Goal: Transaction & Acquisition: Book appointment/travel/reservation

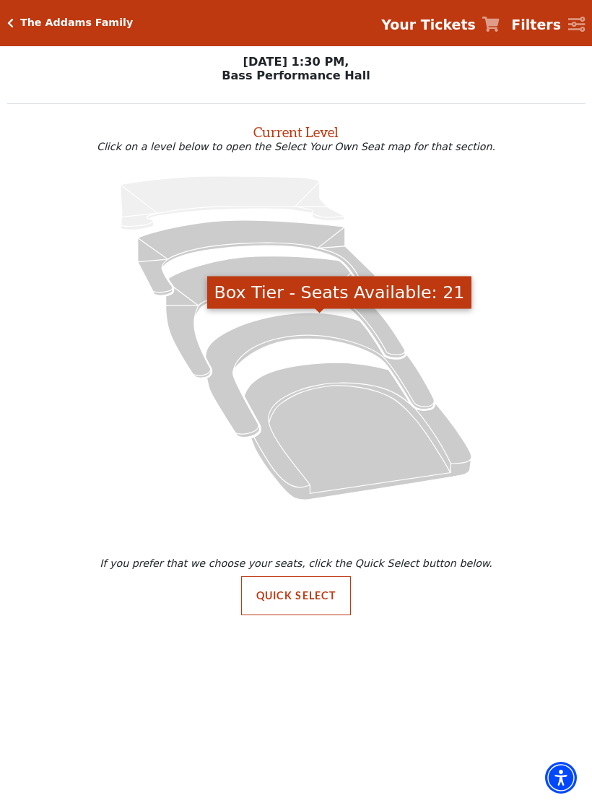
click at [270, 338] on icon "Box Tier - Seats Available: 21" at bounding box center [320, 375] width 229 height 125
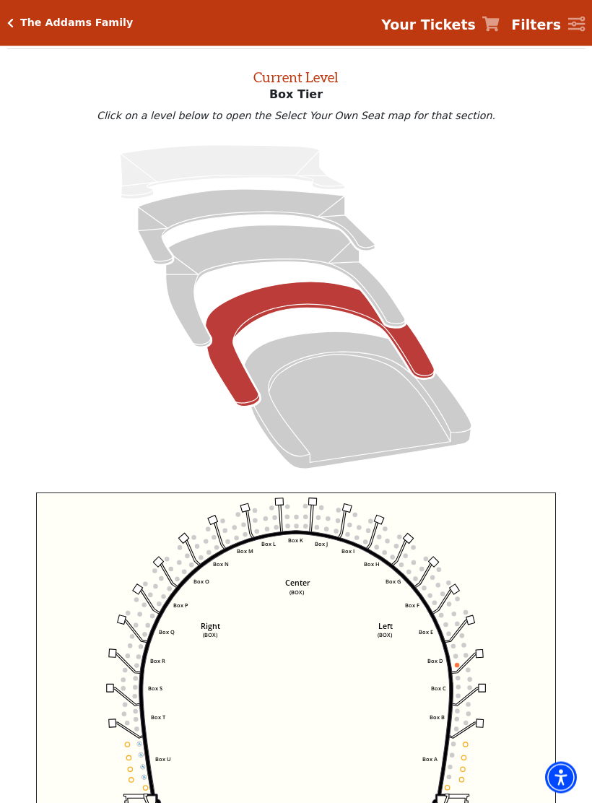
scroll to position [55, 0]
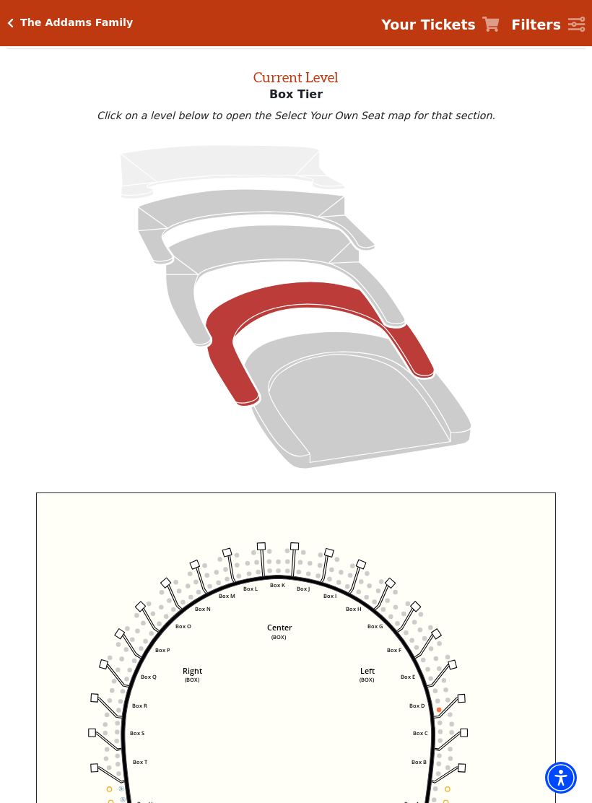
click at [277, 594] on icon "Left (BOX) Right (BOX) Center (BOX) Box ZZ Box U Box T Box S Box R Box Q Box P …" at bounding box center [296, 691] width 521 height 396
click at [269, 552] on circle at bounding box center [269, 552] width 4 height 4
click at [293, 633] on icon "Left (BOX) Right (BOX) Center (BOX) Box ZZ Box U Box T Box S Box R Box Q Box P …" at bounding box center [296, 691] width 521 height 396
click at [264, 547] on rect at bounding box center [261, 546] width 8 height 7
click at [272, 554] on circle at bounding box center [269, 552] width 4 height 4
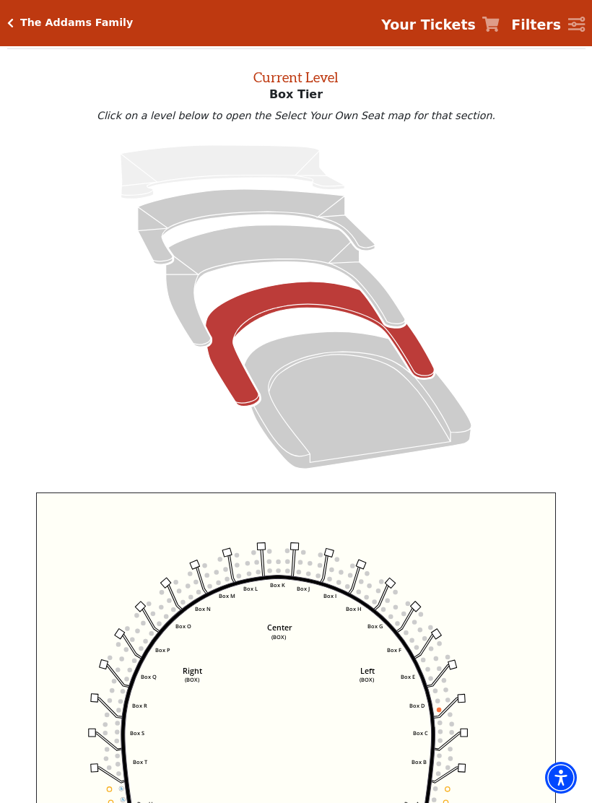
click at [303, 555] on circle at bounding box center [303, 553] width 4 height 4
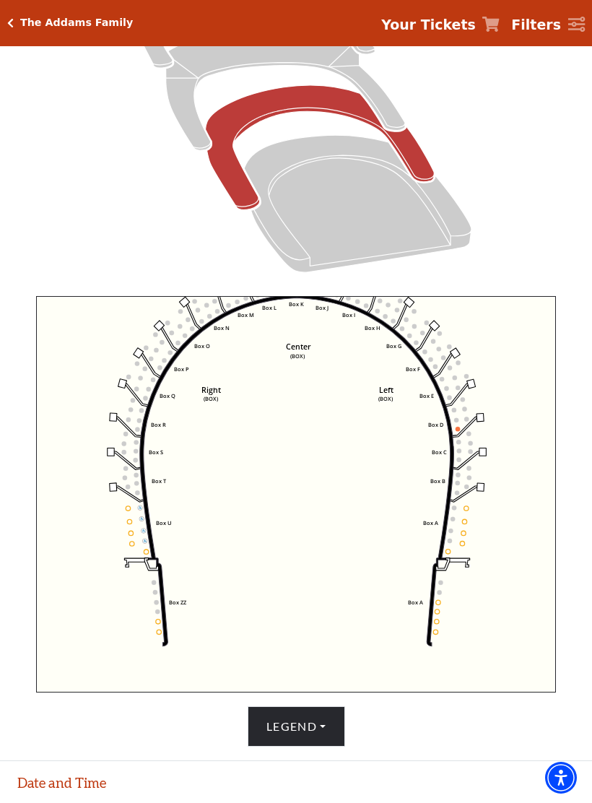
scroll to position [349, 0]
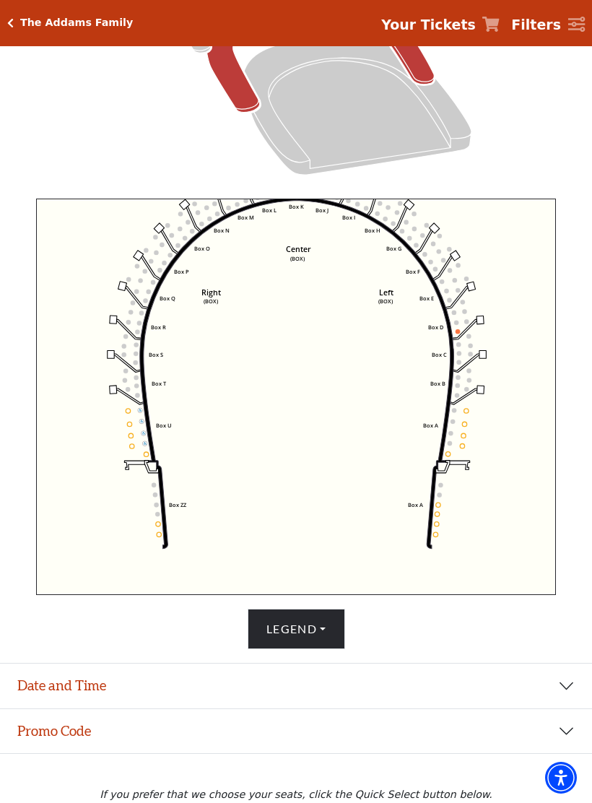
click at [564, 691] on button "Date and Time" at bounding box center [296, 686] width 592 height 45
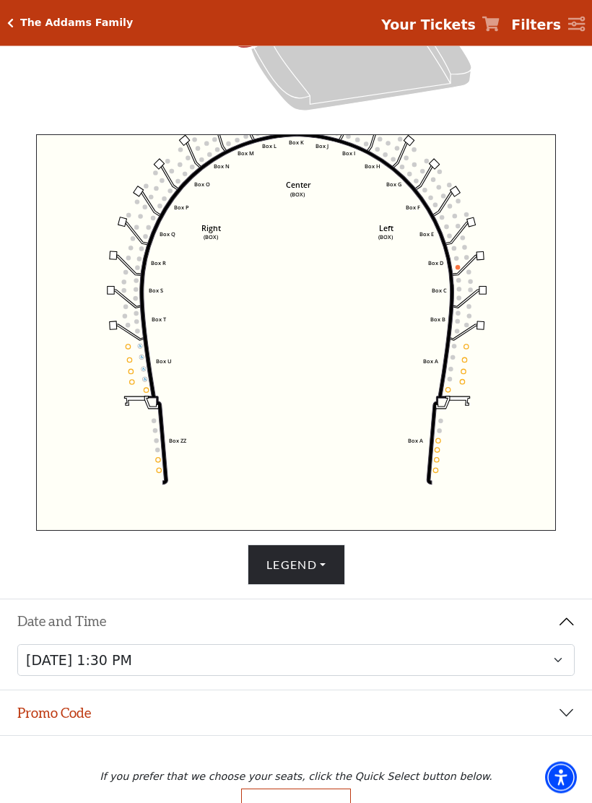
scroll to position [436, 0]
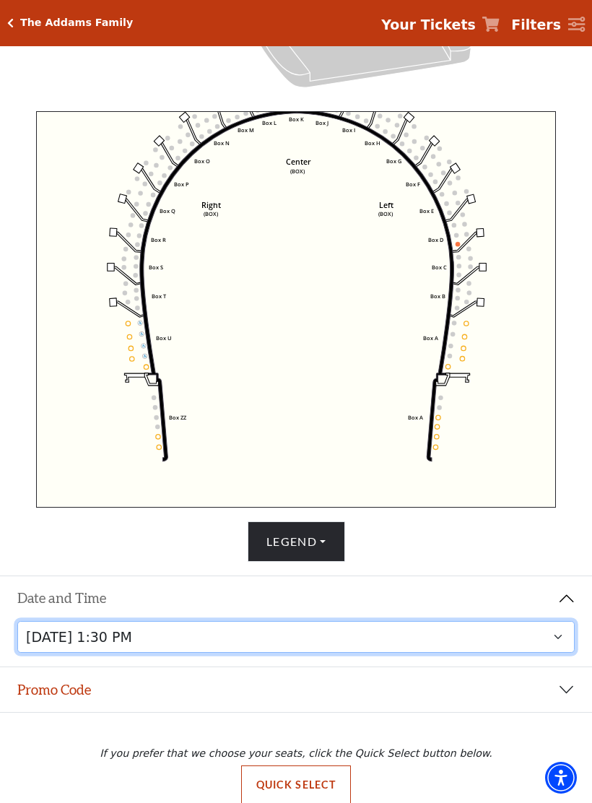
click at [269, 641] on select "[DATE] 7:30 PM [DATE] 1:30 PM [DATE] 7:30 PM [DATE] 1:30 PM [DATE] 6:30 PM" at bounding box center [296, 637] width 559 height 33
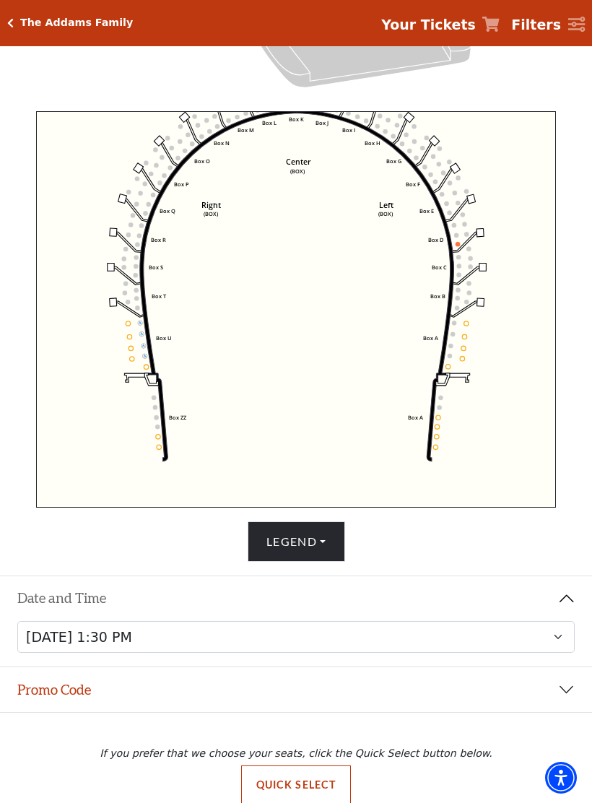
click at [324, 545] on button "Legend" at bounding box center [297, 542] width 98 height 40
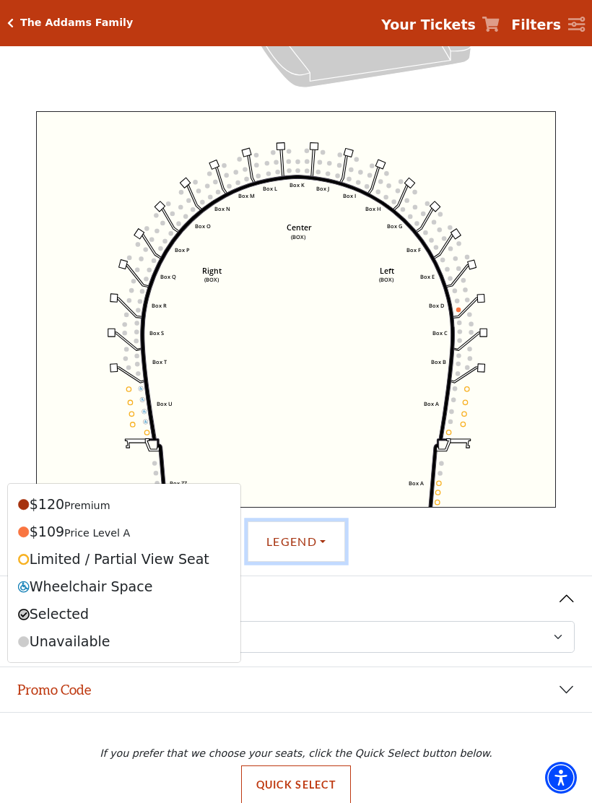
click at [465, 326] on icon "Left (BOX) Right (BOX) Center (BOX) Box ZZ Box U Box T Box S Box R Box Q Box P …" at bounding box center [296, 309] width 521 height 396
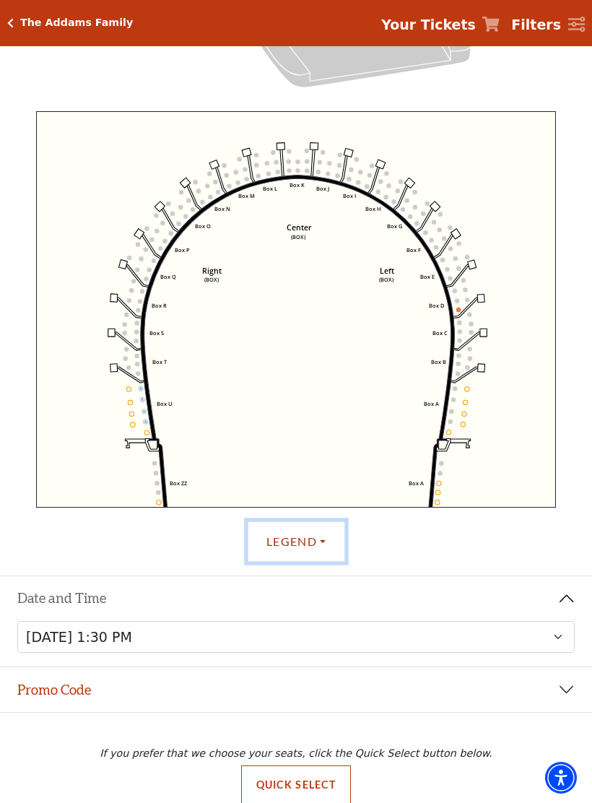
click at [470, 308] on icon at bounding box center [466, 308] width 26 height 21
click at [459, 311] on circle at bounding box center [459, 310] width 4 height 4
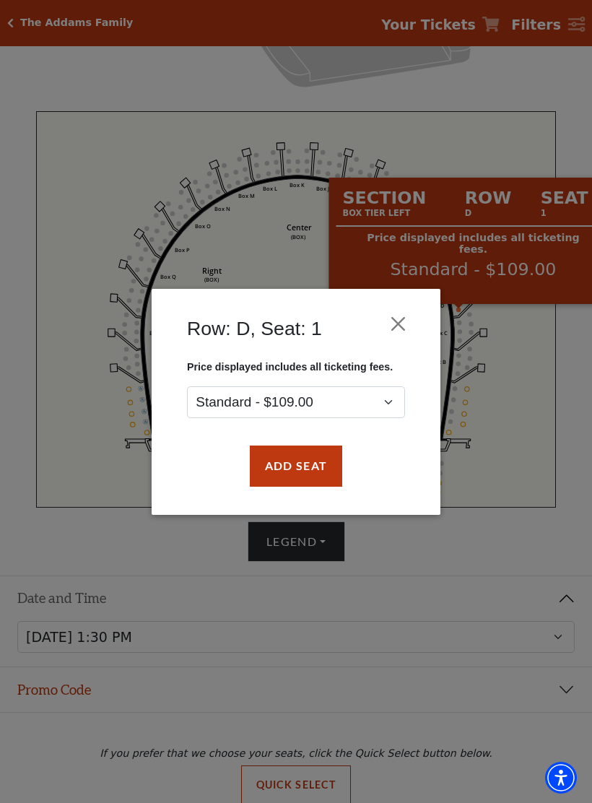
click at [536, 404] on div "Row: D, Seat: 1 Price displayed includes all ticketing fees. Standard - $109.00…" at bounding box center [296, 401] width 592 height 803
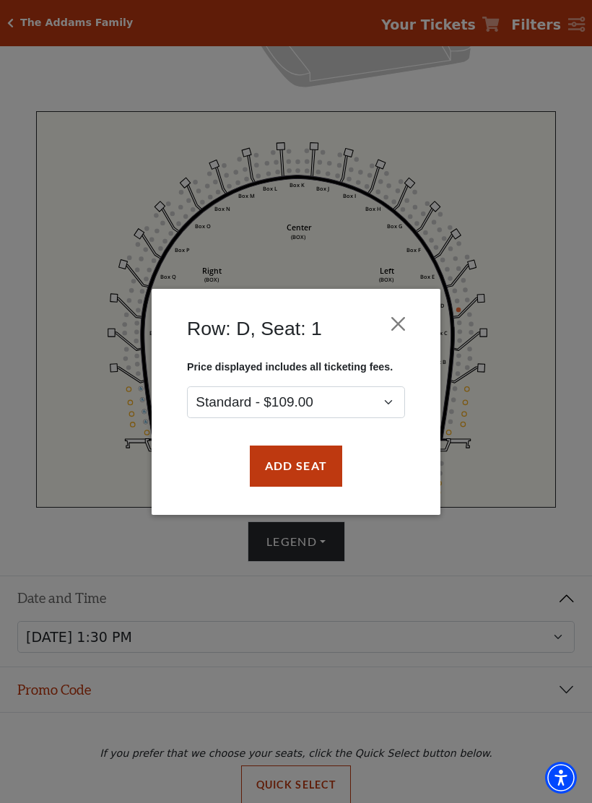
click at [406, 324] on button "Close" at bounding box center [398, 323] width 27 height 27
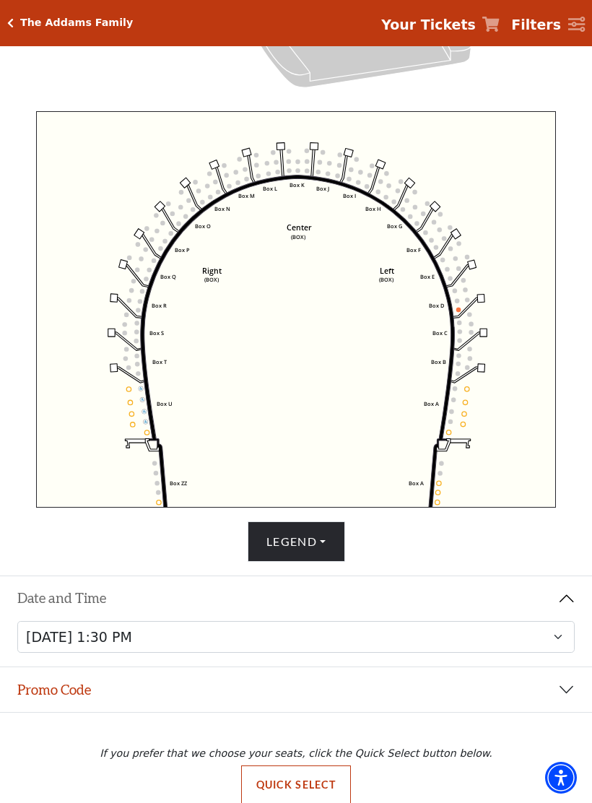
click at [392, 197] on icon "Left (BOX) Right (BOX) Center (BOX) Box ZZ Box U Box T Box S Box R Box Q Box P …" at bounding box center [296, 309] width 521 height 396
click at [390, 188] on circle at bounding box center [389, 186] width 4 height 4
click at [351, 172] on circle at bounding box center [351, 170] width 4 height 4
click at [280, 172] on icon "Left (BOX) Right (BOX) Center (BOX) Box ZZ Box U Box T Box S Box R Box Q Box P …" at bounding box center [296, 309] width 521 height 396
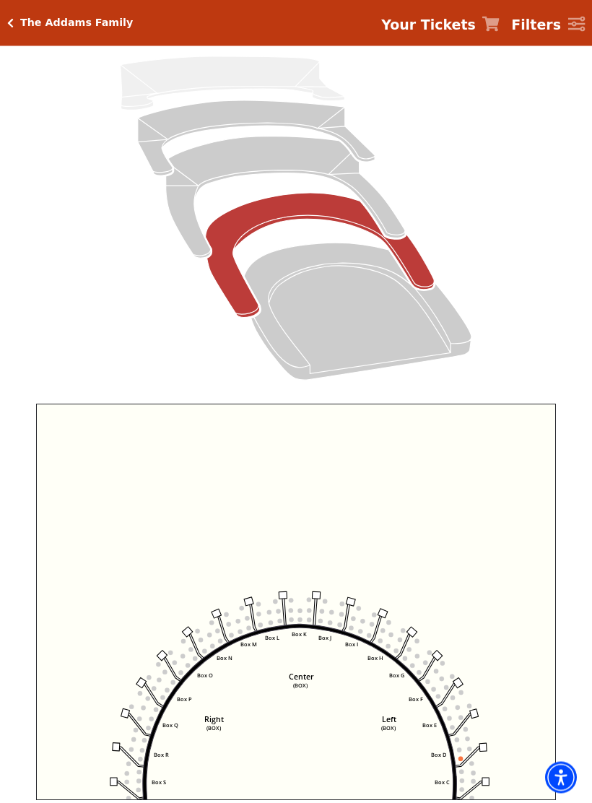
scroll to position [144, 0]
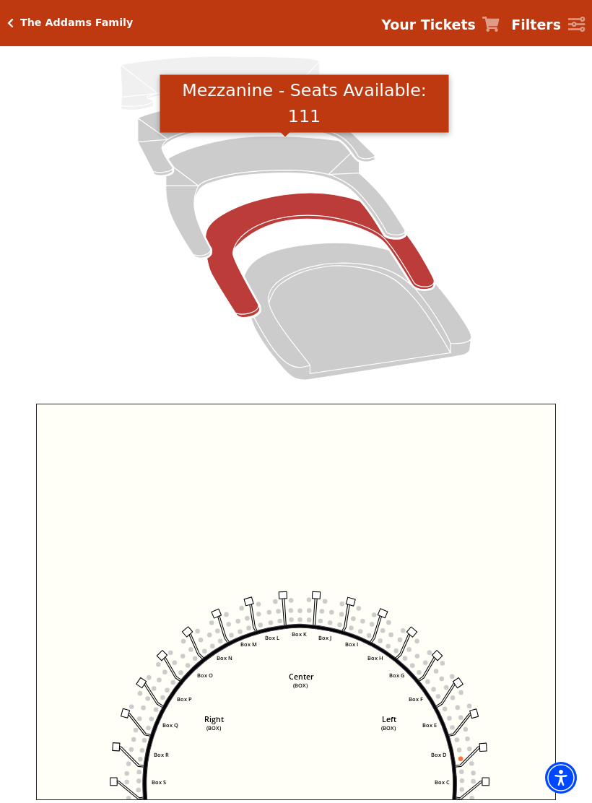
click at [264, 161] on icon "Mezzanine - Seats Available: 111" at bounding box center [285, 198] width 239 height 122
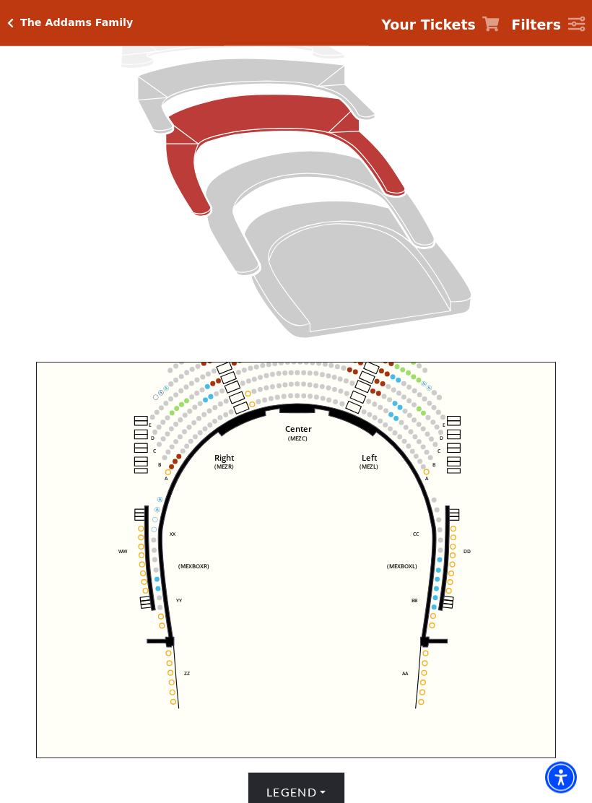
scroll to position [186, 0]
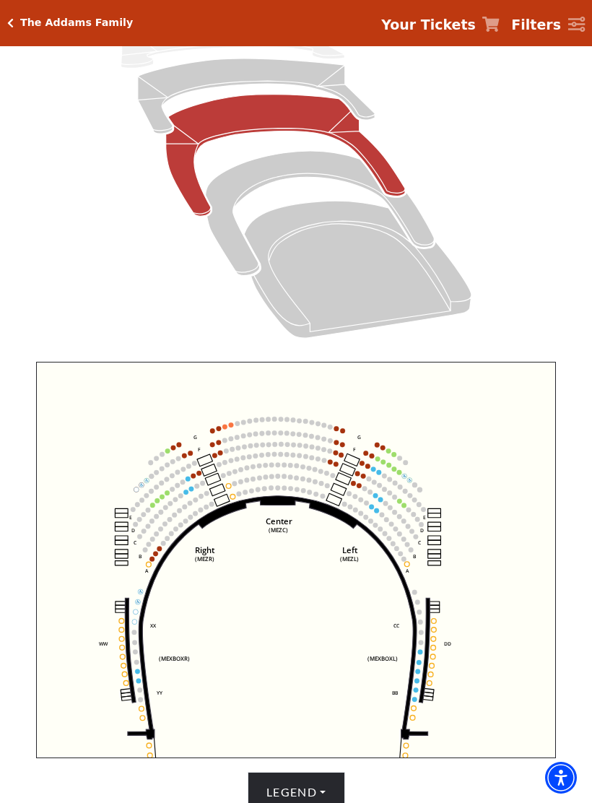
click at [337, 465] on circle at bounding box center [336, 464] width 5 height 5
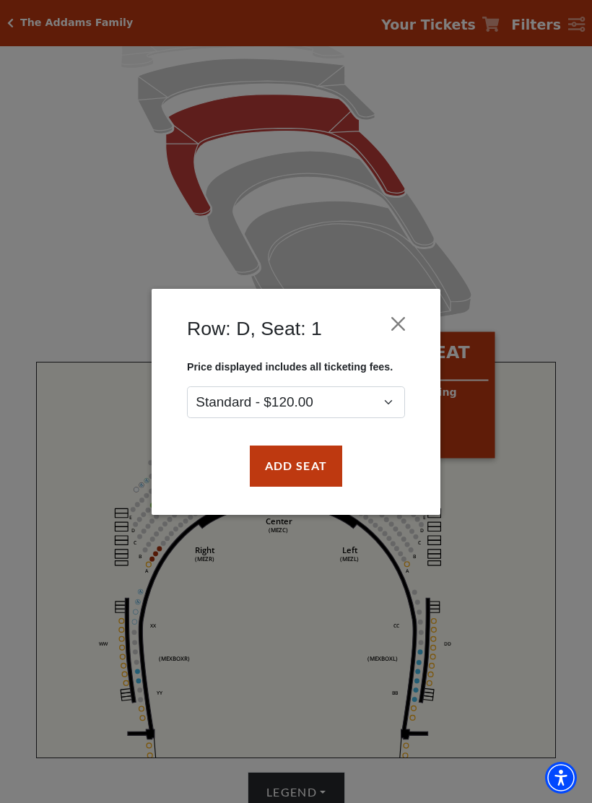
click at [404, 326] on button "Close" at bounding box center [398, 323] width 27 height 27
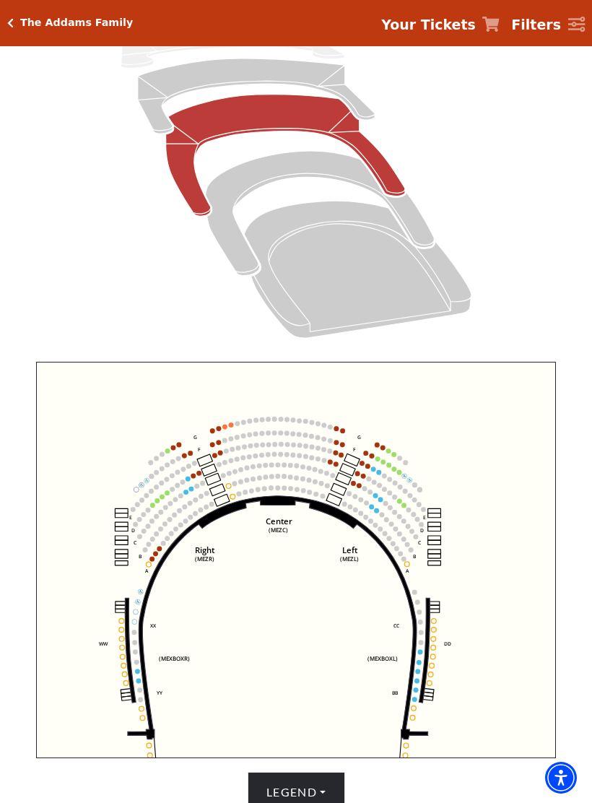
click at [24, 13] on div "The Addams Family Your Tickets Filters" at bounding box center [296, 23] width 592 height 46
click at [7, 20] on icon "Click here to go back to filters" at bounding box center [10, 23] width 7 height 10
